Goal: Task Accomplishment & Management: Use online tool/utility

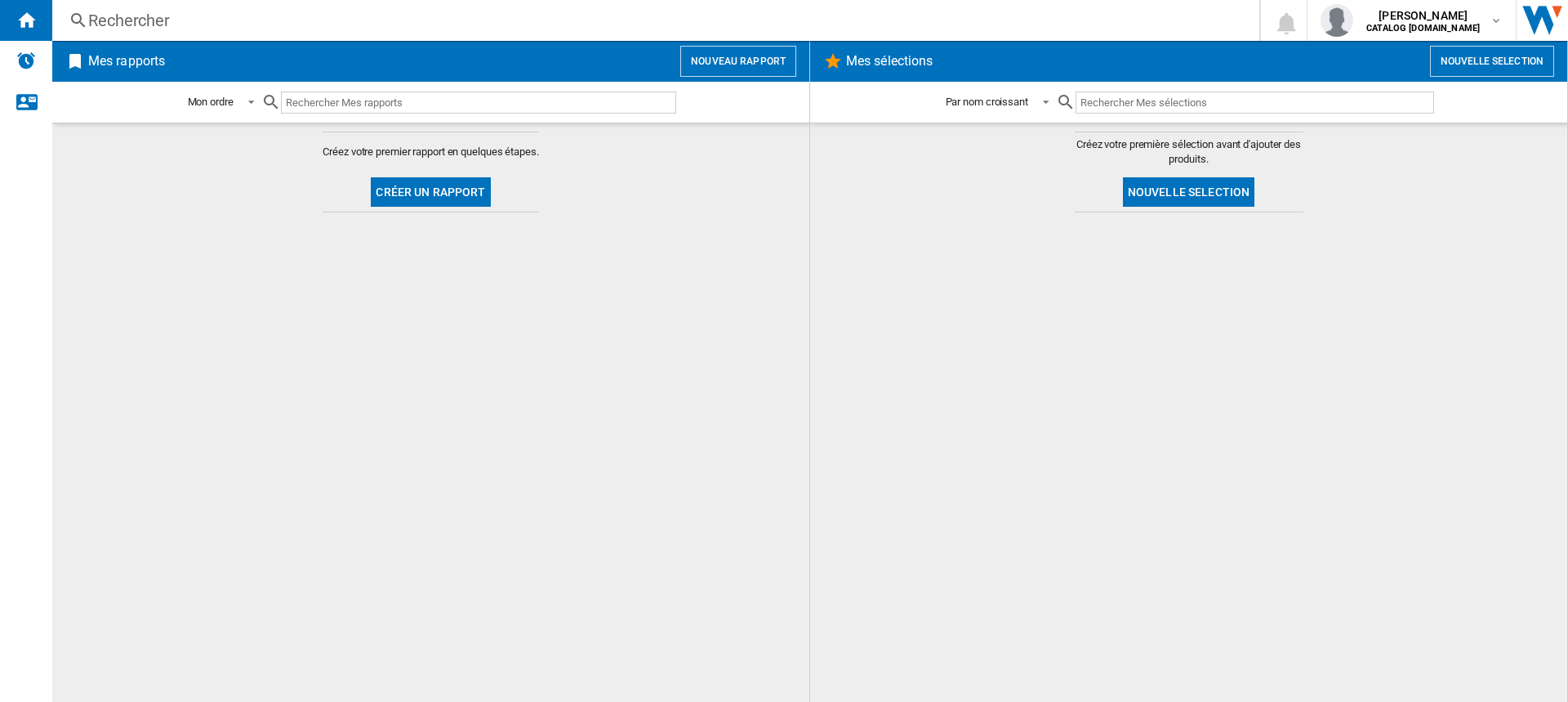
click at [453, 173] on div "Créez votre premier rapport en quelques étapes. Créer un rapport" at bounding box center [430, 172] width 216 height 80
click at [441, 185] on button "Créer un rapport" at bounding box center [431, 192] width 120 height 29
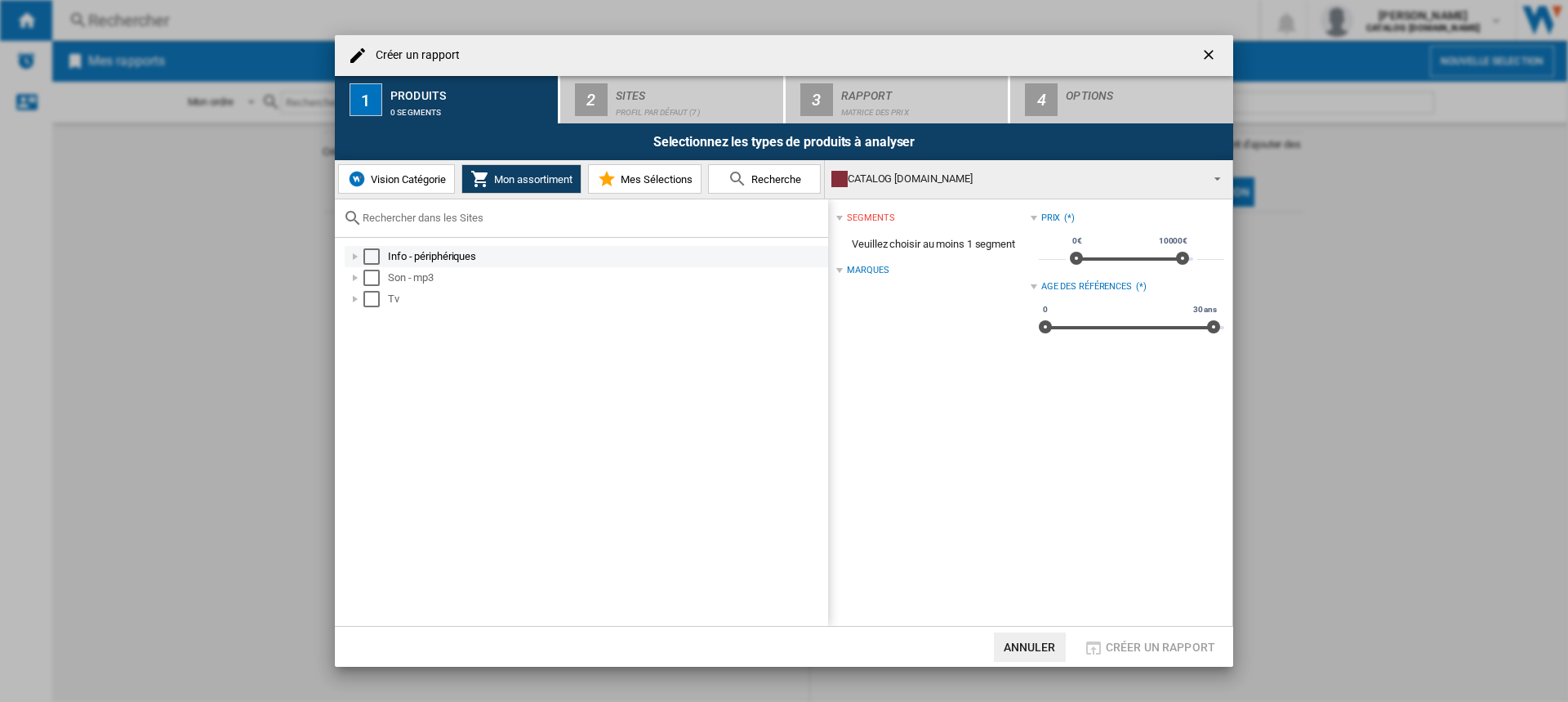
click at [377, 256] on div "Select" at bounding box center [372, 257] width 16 height 16
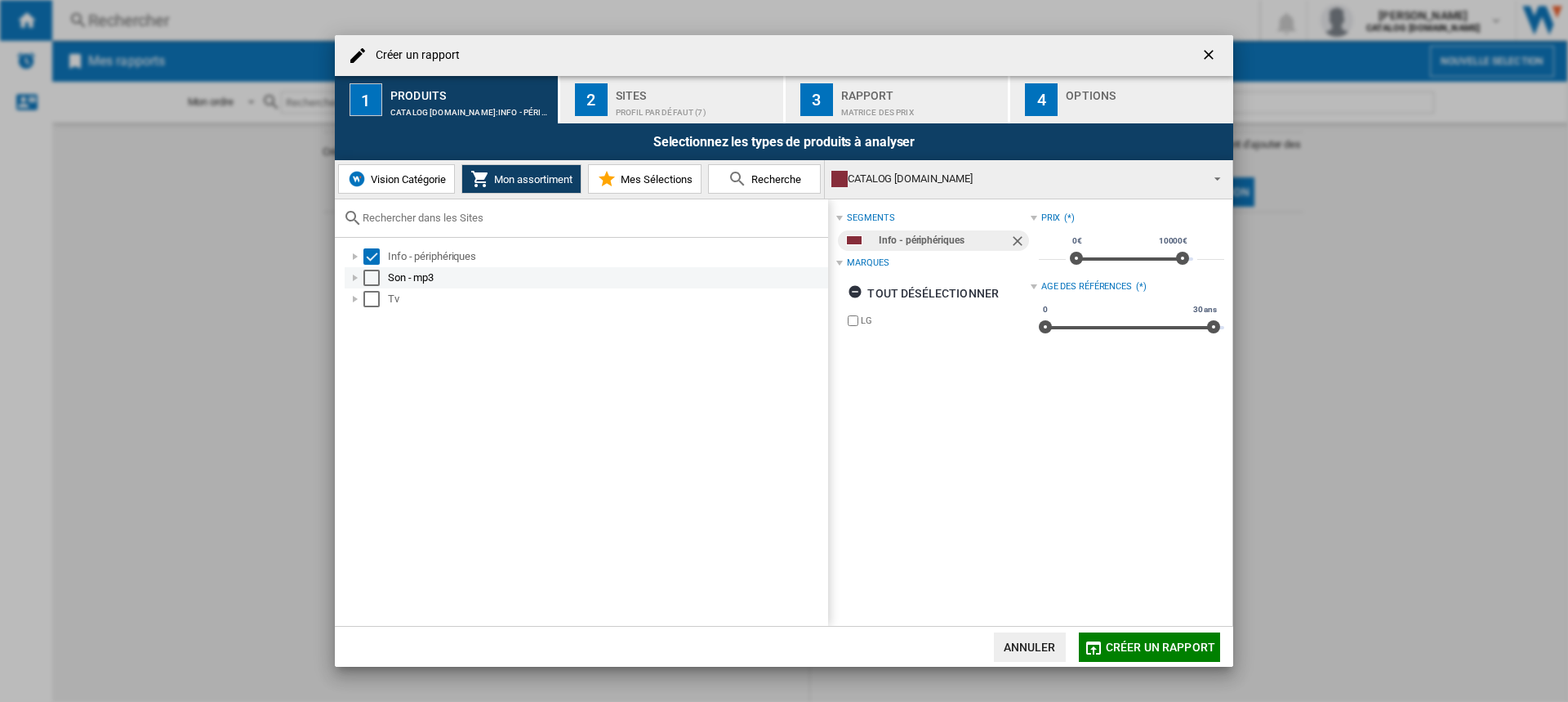
click at [373, 283] on div "Select" at bounding box center [372, 277] width 16 height 16
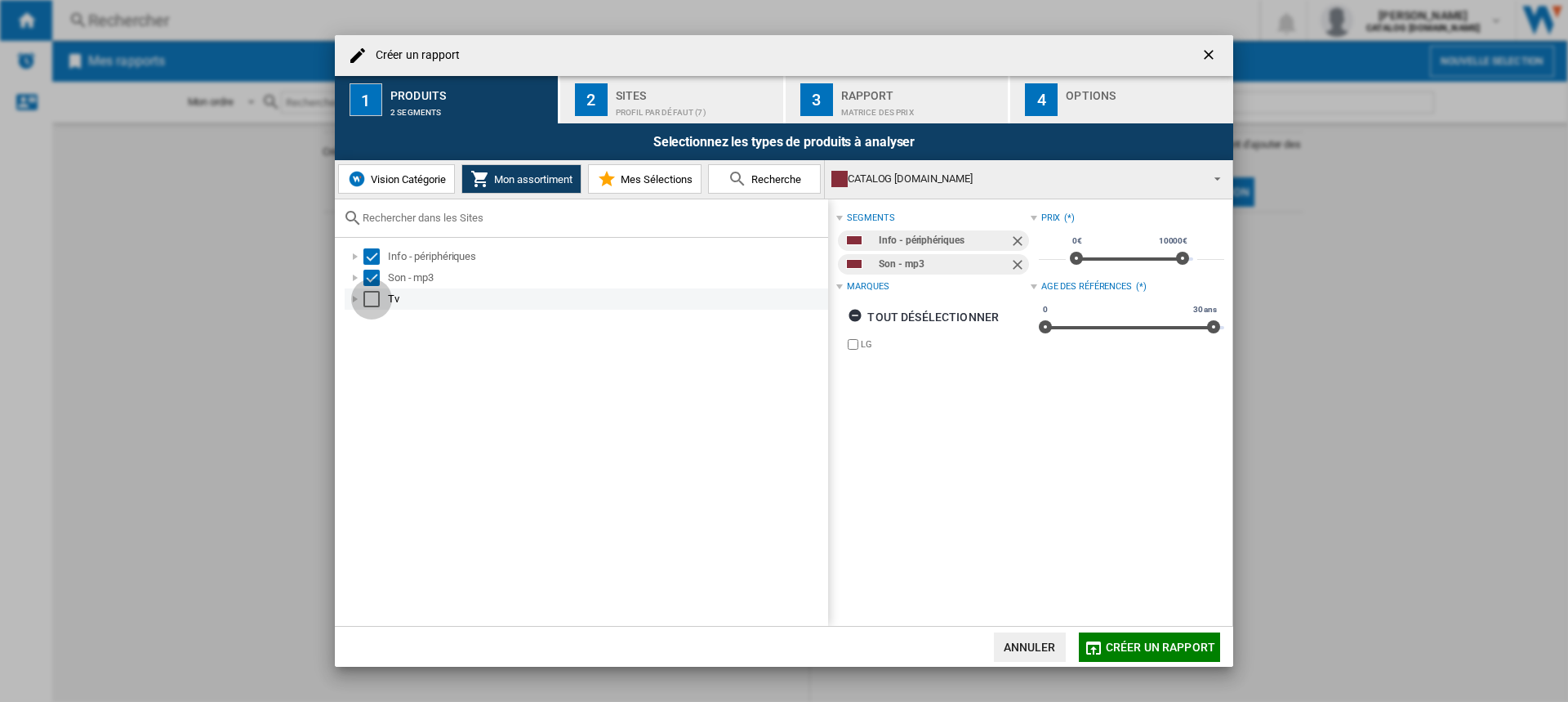
click at [370, 295] on div "Select" at bounding box center [372, 299] width 16 height 16
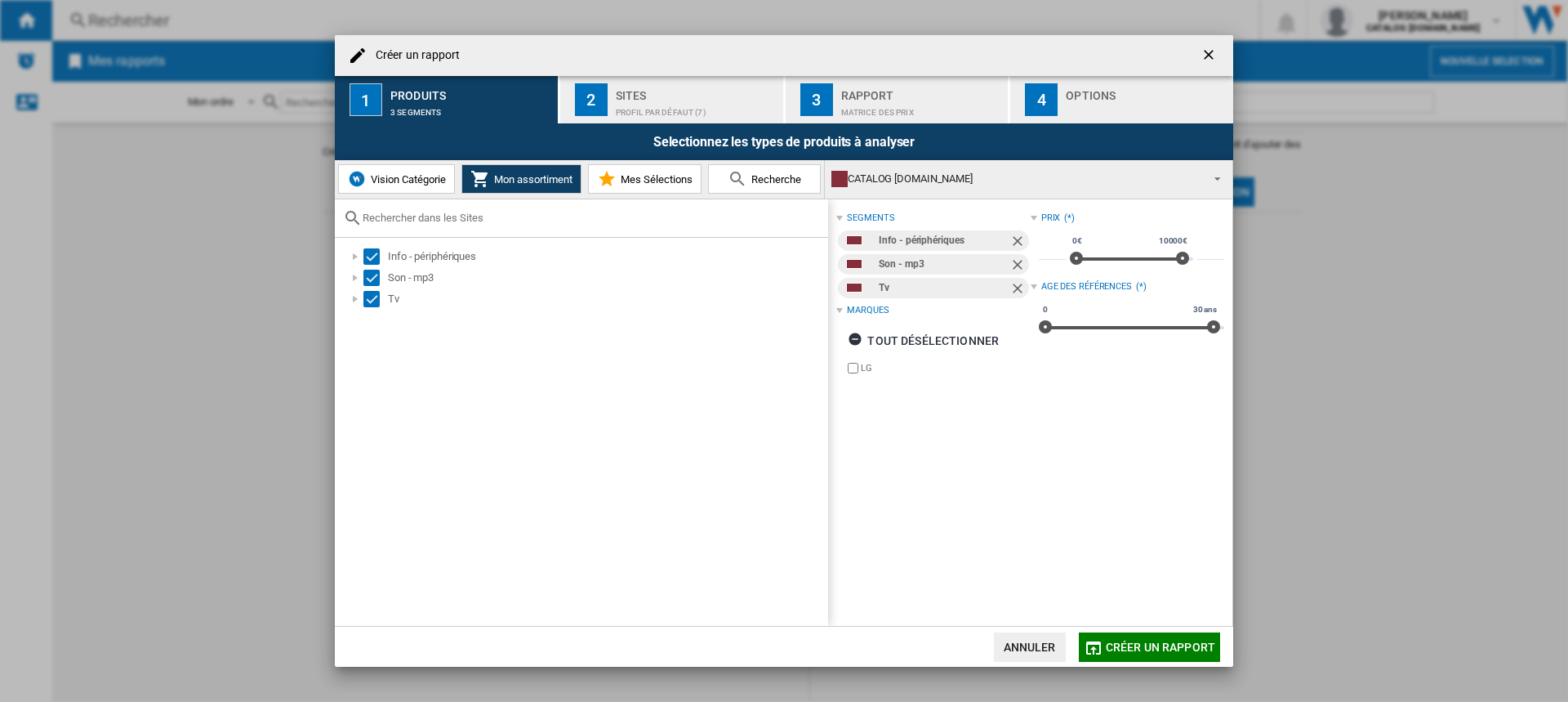
click at [624, 88] on div "Sites" at bounding box center [697, 91] width 161 height 17
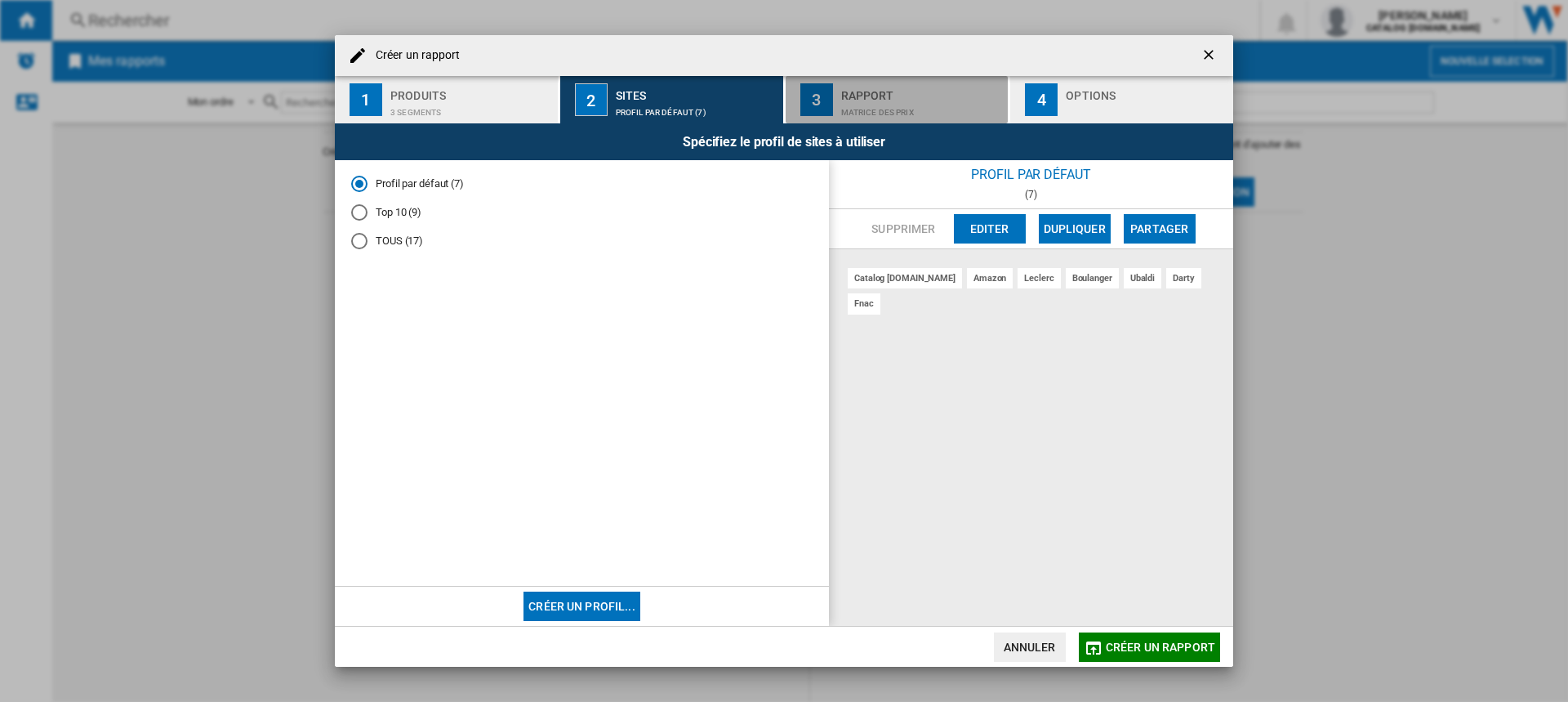
click at [846, 101] on div "Matrice des prix" at bounding box center [922, 108] width 161 height 17
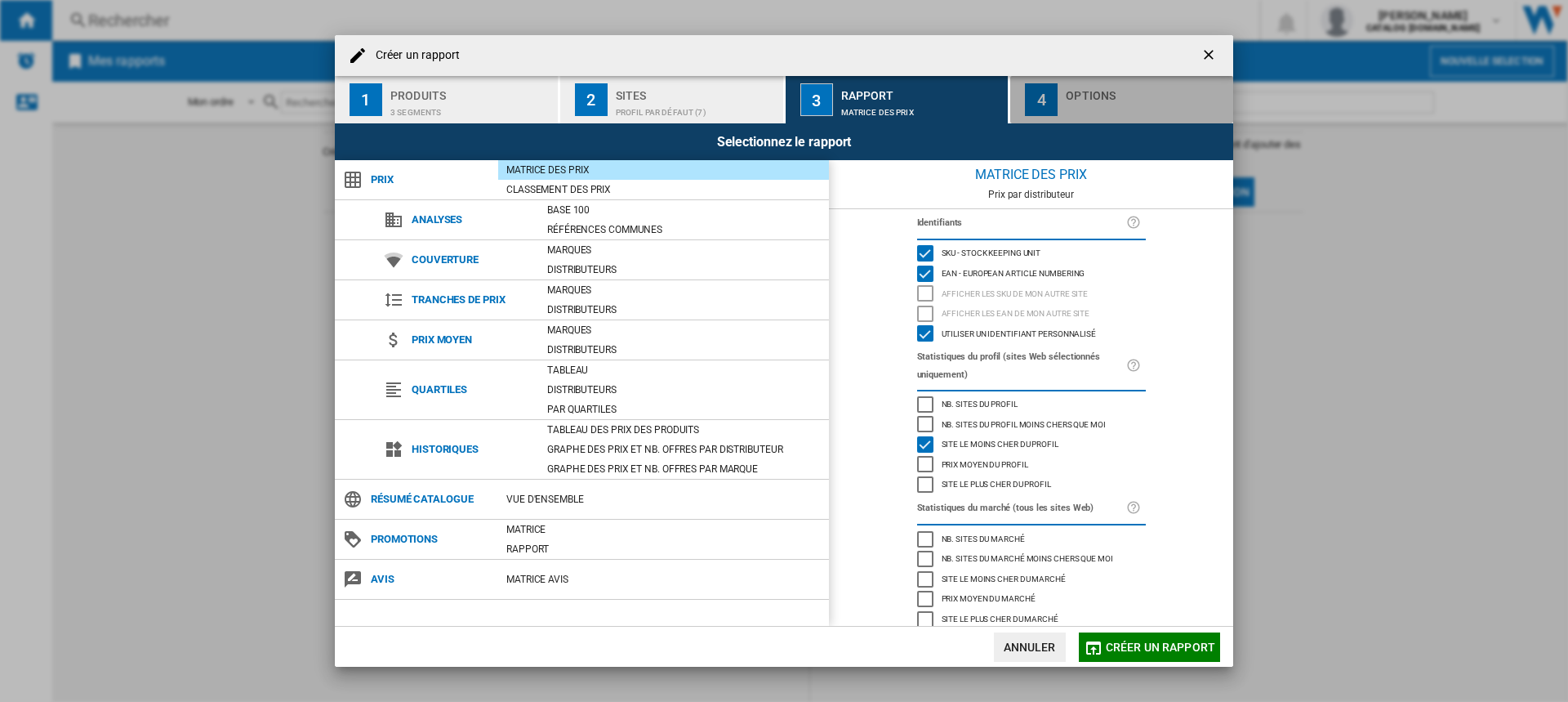
click at [1065, 85] on button "4 Options" at bounding box center [1121, 100] width 223 height 48
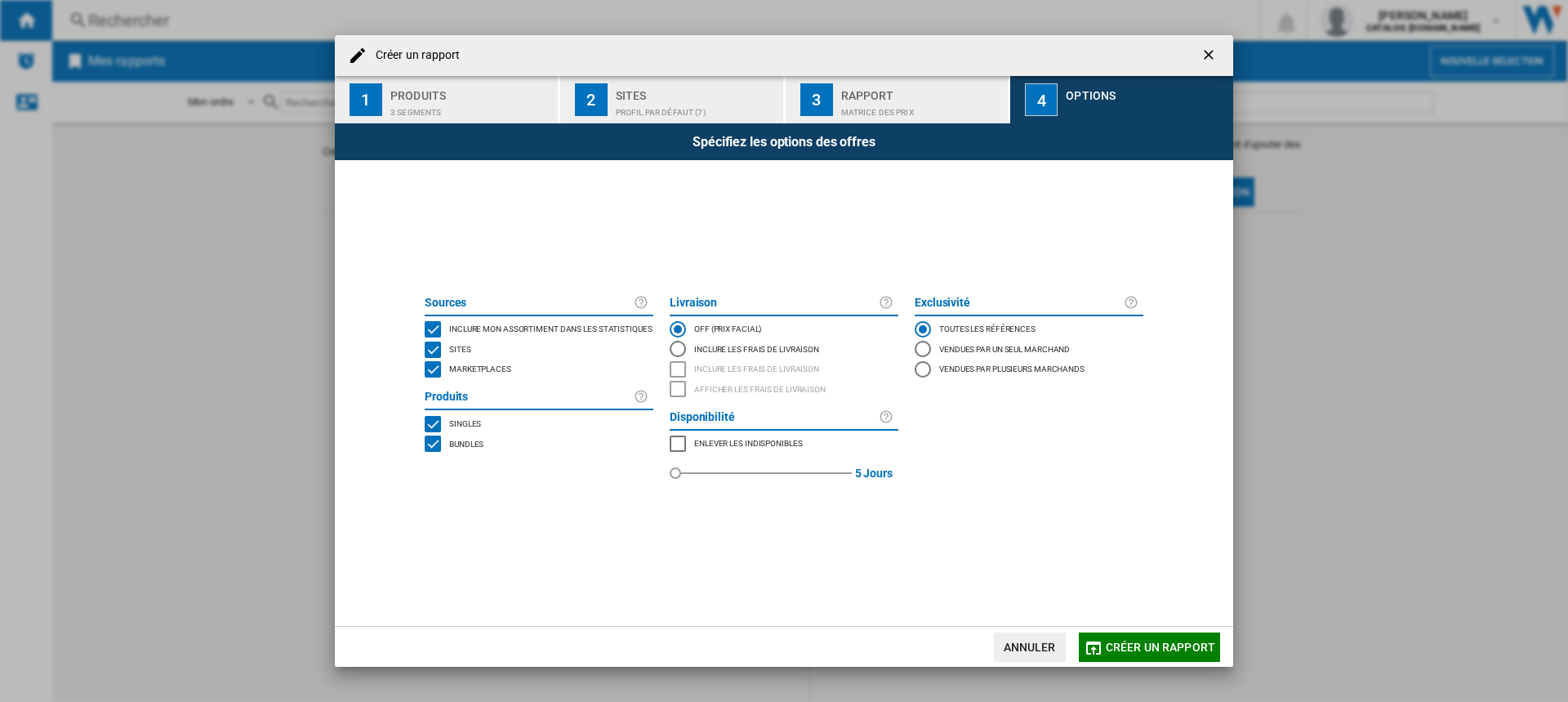
click at [434, 378] on div "MARKETPLACES" at bounding box center [432, 369] width 16 height 16
click at [1204, 636] on button "Créer un rapport" at bounding box center [1149, 647] width 141 height 29
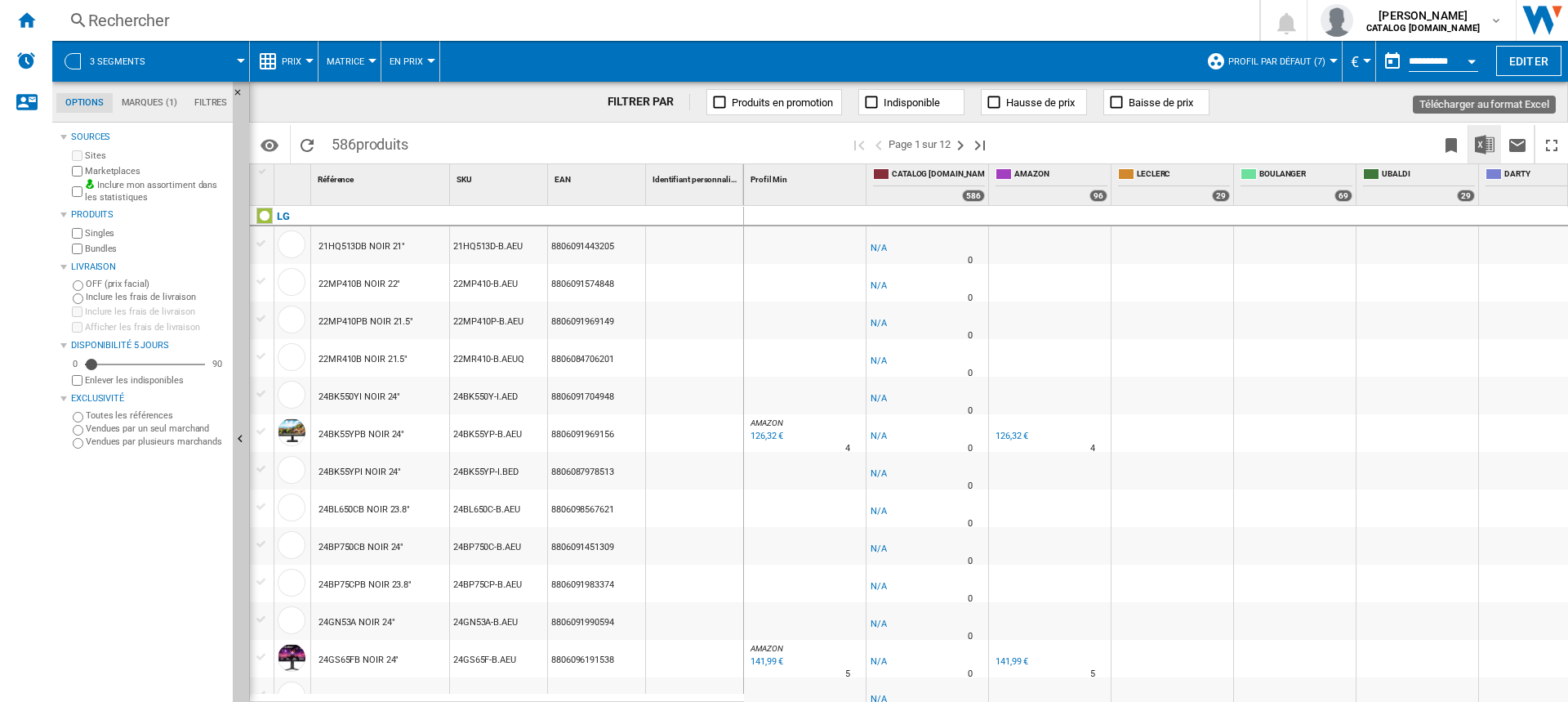
click at [1478, 143] on img "Télécharger au format Excel" at bounding box center [1485, 145] width 20 height 20
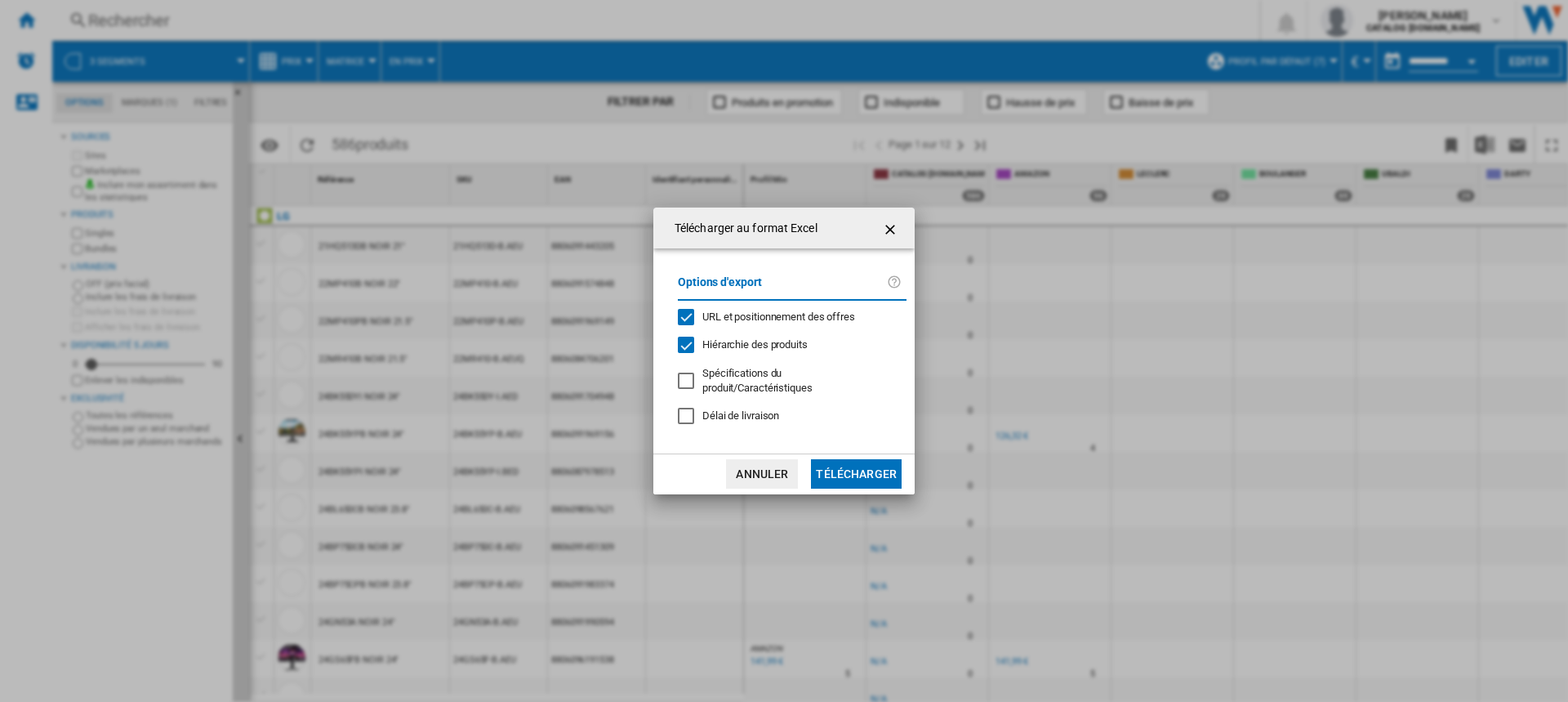
click at [876, 465] on button "Télécharger" at bounding box center [856, 474] width 91 height 29
